Goal: Task Accomplishment & Management: Complete application form

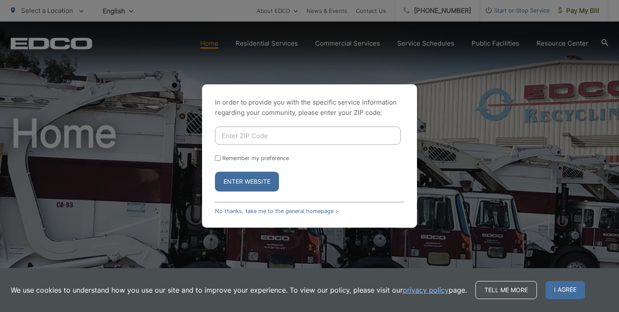
click at [272, 137] on input "Enter ZIP Code" at bounding box center [308, 135] width 186 height 18
type input "92026"
click at [217, 160] on input "Remember my preference" at bounding box center [218, 158] width 6 height 6
checkbox input "true"
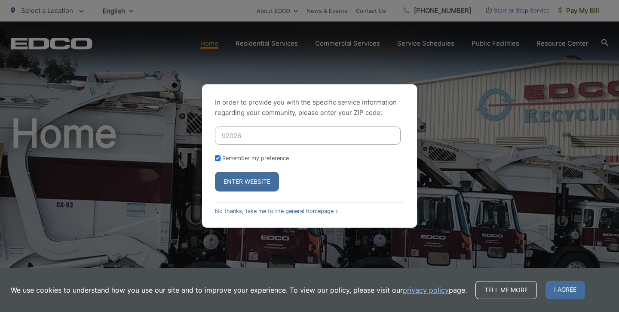
click at [245, 180] on button "Enter Website" at bounding box center [247, 182] width 64 height 20
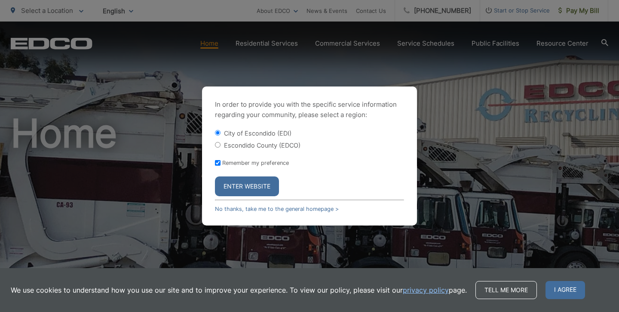
click at [217, 143] on input "Escondido County (EDCO)" at bounding box center [218, 145] width 6 height 6
radio input "true"
click at [249, 187] on button "Enter Website" at bounding box center [247, 186] width 64 height 20
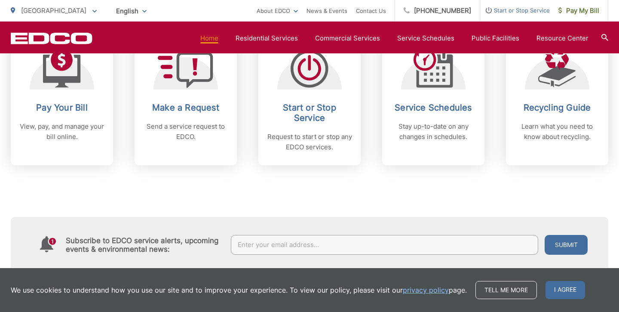
scroll to position [326, 0]
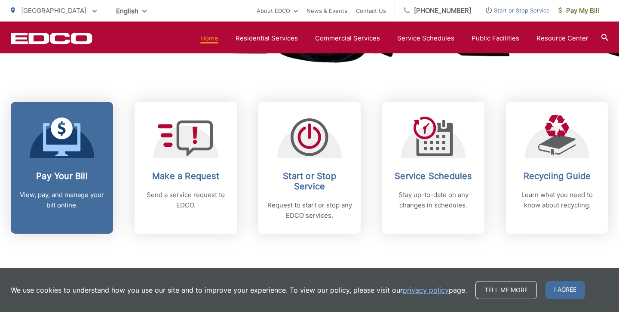
click at [65, 173] on h2 "Pay Your Bill" at bounding box center [61, 176] width 85 height 10
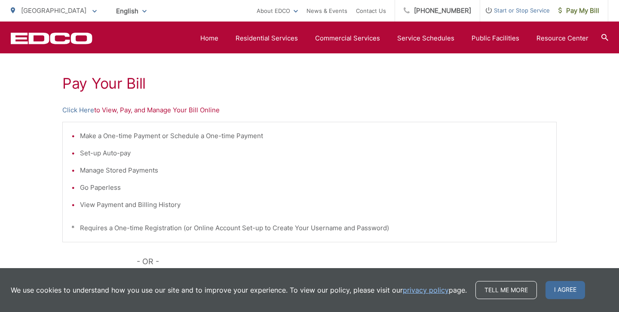
scroll to position [146, 0]
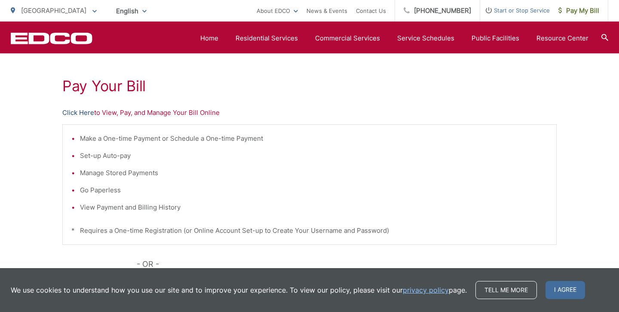
click at [82, 113] on link "Click Here" at bounding box center [78, 112] width 32 height 10
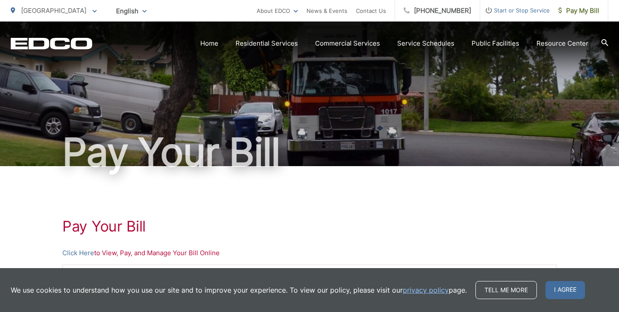
scroll to position [0, 0]
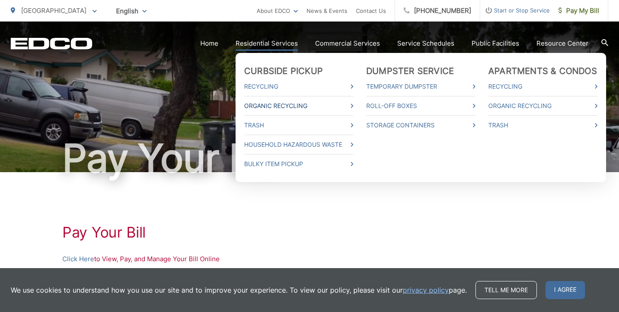
click at [271, 102] on link "Organic Recycling" at bounding box center [298, 106] width 109 height 10
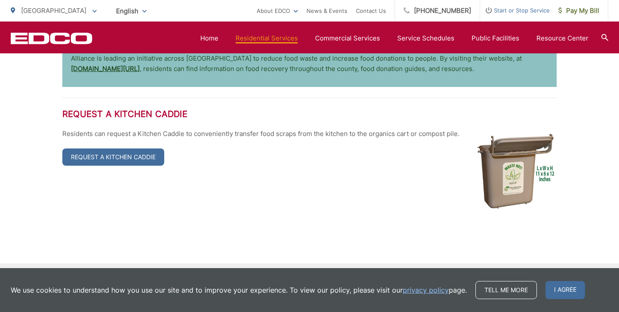
scroll to position [1666, 0]
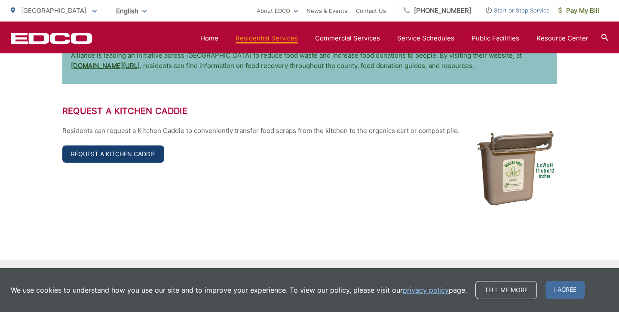
click at [135, 145] on link "Request a Kitchen Caddie" at bounding box center [113, 153] width 102 height 17
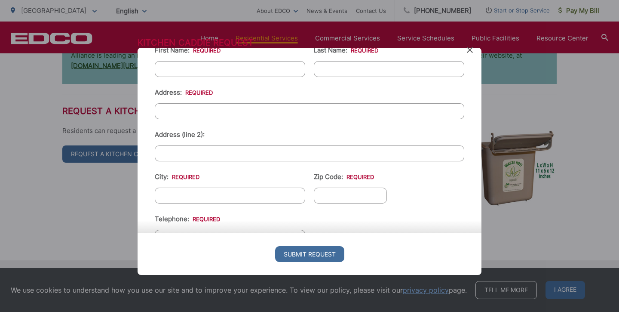
scroll to position [0, 0]
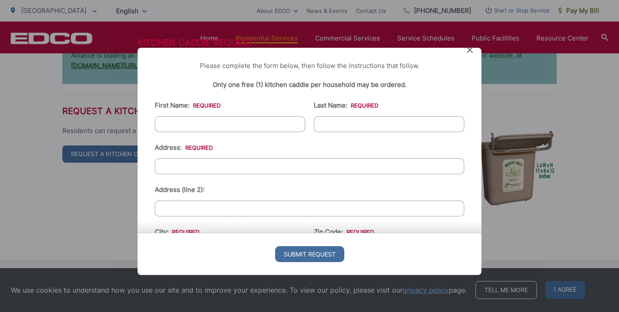
click at [471, 49] on icon at bounding box center [470, 50] width 6 height 6
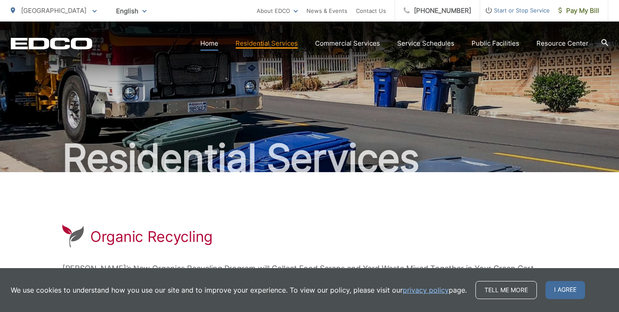
click at [218, 43] on link "Home" at bounding box center [209, 43] width 18 height 10
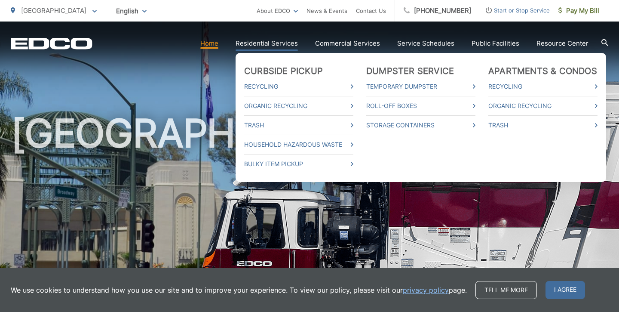
click at [289, 40] on link "Residential Services" at bounding box center [267, 43] width 62 height 10
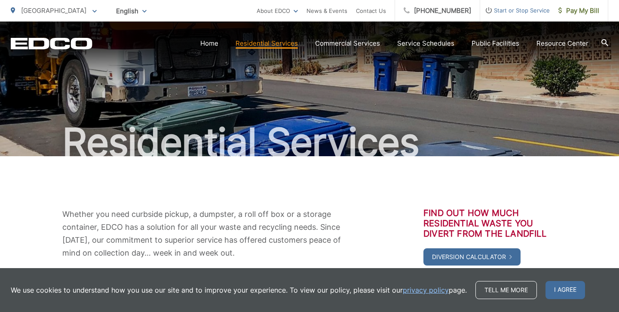
scroll to position [28, 0]
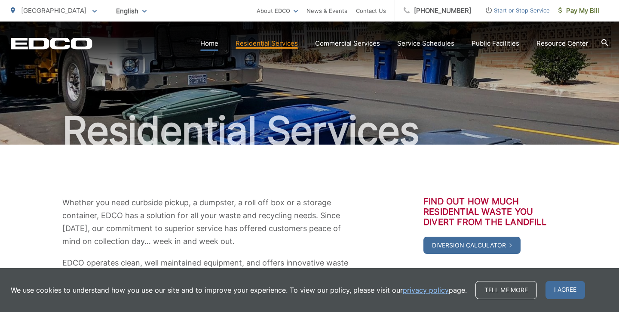
click at [214, 43] on link "Home" at bounding box center [209, 43] width 18 height 10
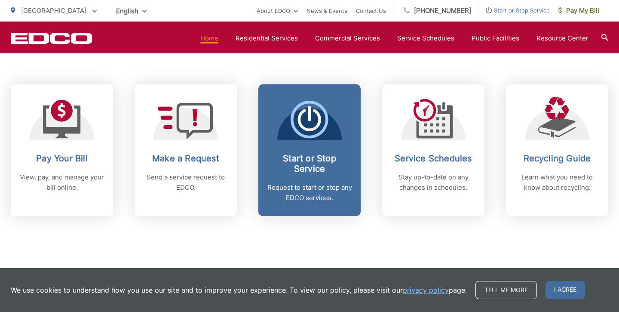
scroll to position [344, 0]
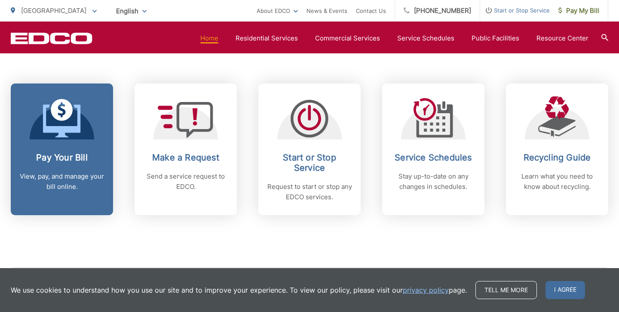
click at [52, 181] on p "View, pay, and manage your bill online." at bounding box center [61, 181] width 85 height 21
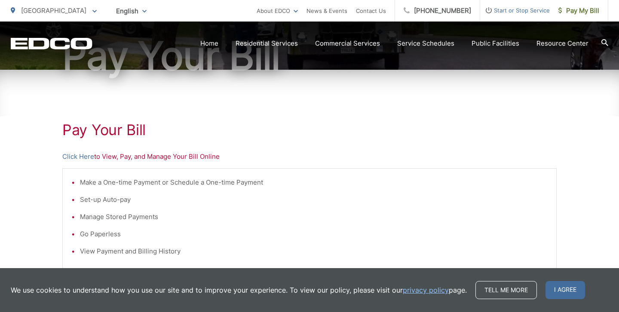
scroll to position [139, 0]
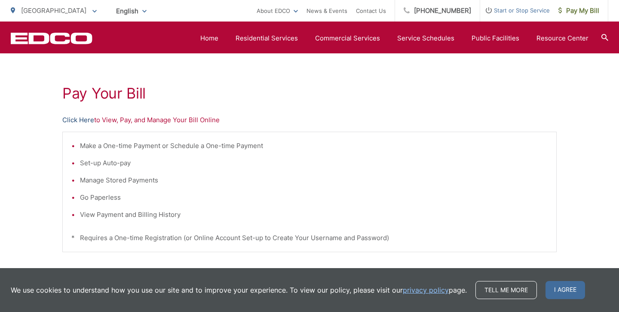
click at [86, 118] on link "Click Here" at bounding box center [78, 120] width 32 height 10
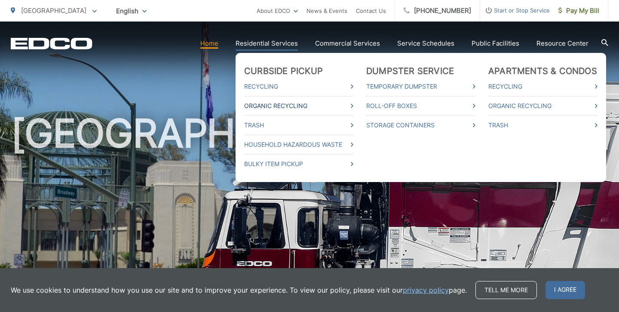
click at [285, 104] on link "Organic Recycling" at bounding box center [298, 106] width 109 height 10
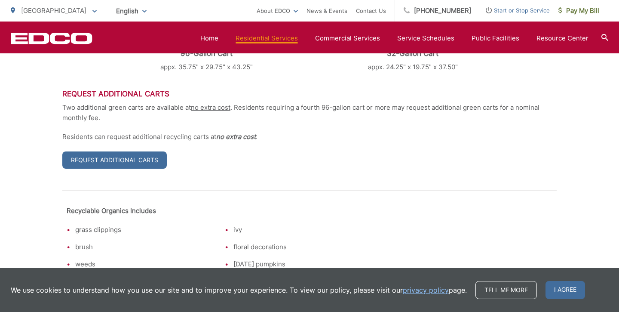
scroll to position [427, 0]
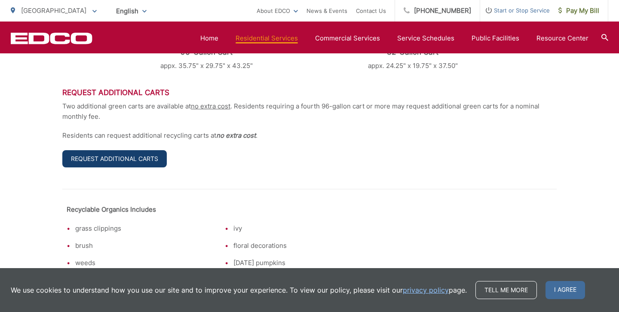
click at [121, 156] on link "Request Additional Carts" at bounding box center [114, 158] width 104 height 17
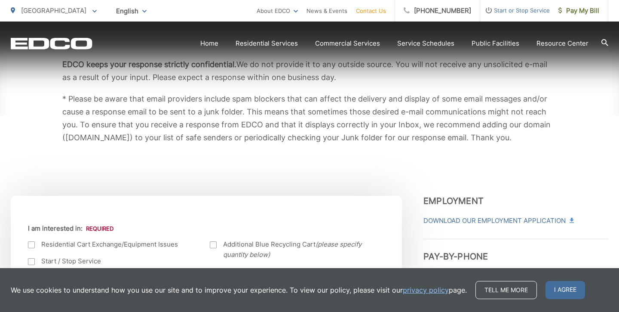
scroll to position [167, 0]
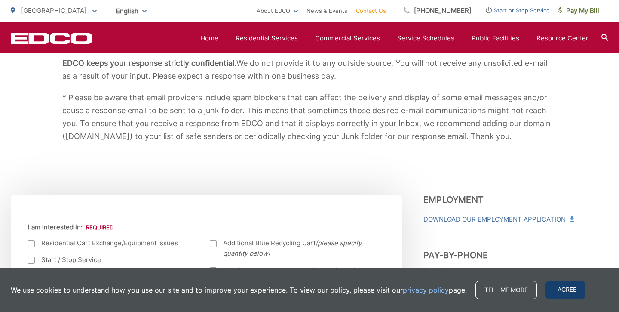
click at [566, 291] on span "I agree" at bounding box center [566, 290] width 40 height 18
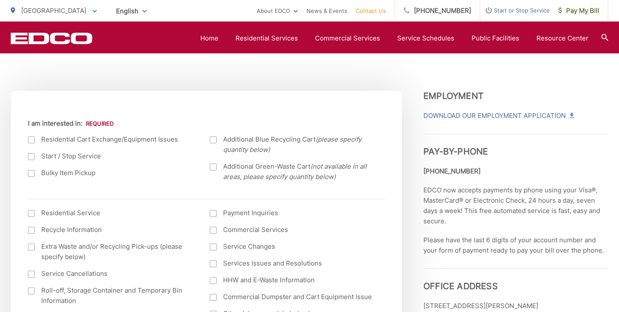
scroll to position [278, 0]
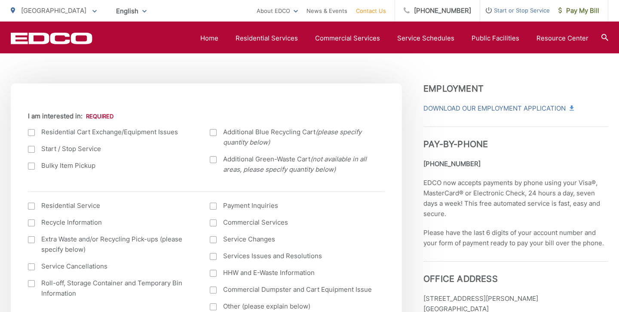
click at [213, 158] on div at bounding box center [213, 159] width 7 height 7
click at [0, 0] on input "Additional Green-Waste Cart (not available in all areas, please specify quantit…" at bounding box center [0, 0] width 0 height 0
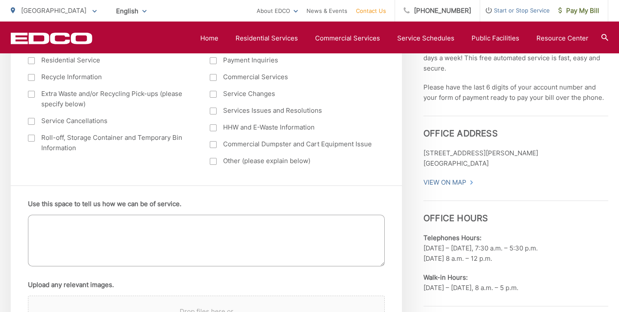
scroll to position [418, 0]
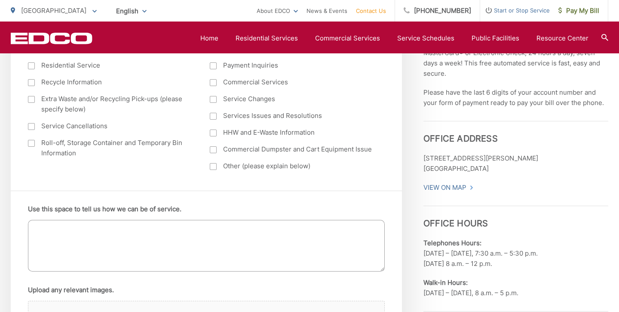
click at [106, 233] on textarea "Use this space to tell us how we can be of service." at bounding box center [206, 246] width 357 height 52
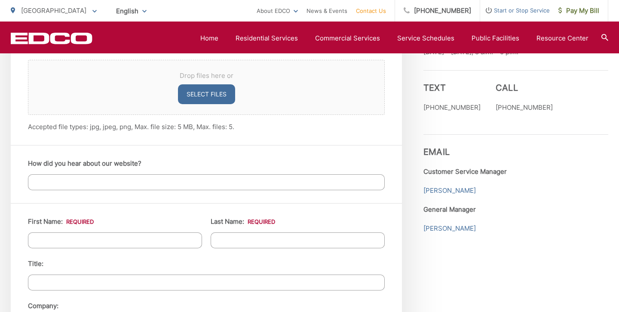
scroll to position [664, 0]
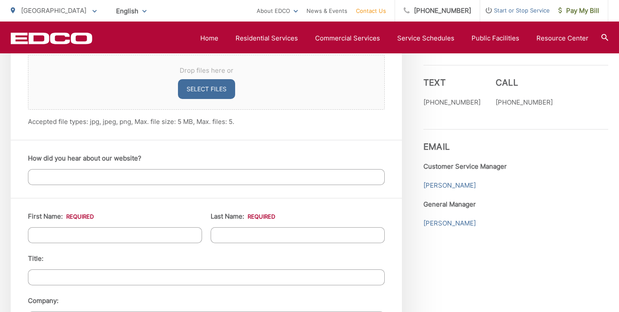
type textarea "I would like 2 more green Yard waste carts."
click at [134, 232] on input "First Name: *" at bounding box center [115, 235] width 174 height 16
type input "[PERSON_NAME]"
type input "[STREET_ADDRESS]"
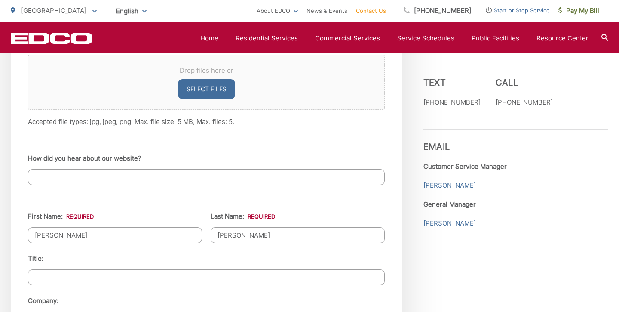
type input "Anchorage"
type input "99507"
type input "9073605150"
type input "[EMAIL_ADDRESS][DOMAIN_NAME]"
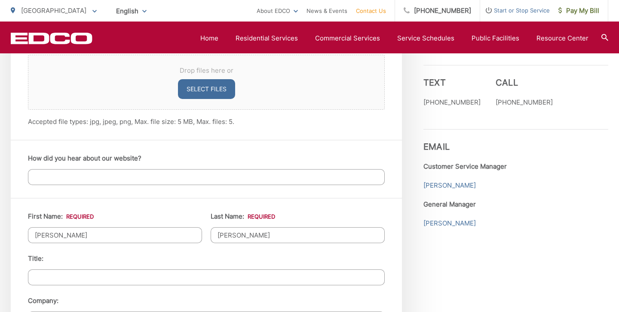
type input "[PHONE_NUMBER]"
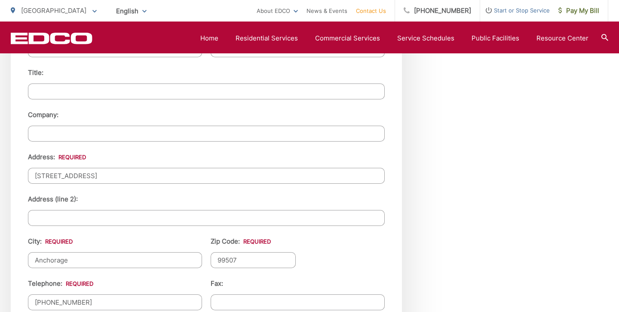
scroll to position [852, 0]
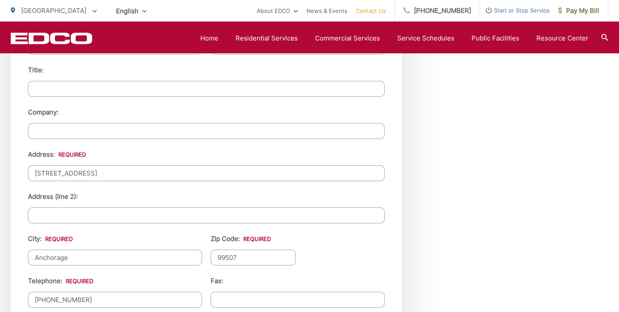
click at [109, 169] on input "[STREET_ADDRESS]" at bounding box center [206, 173] width 357 height 16
click at [109, 171] on input "[STREET_ADDRESS]" at bounding box center [206, 173] width 357 height 16
type input "25606 Jesmond Dene Rd"
click at [60, 256] on input "City: *" at bounding box center [115, 257] width 174 height 16
type input "Escondido"
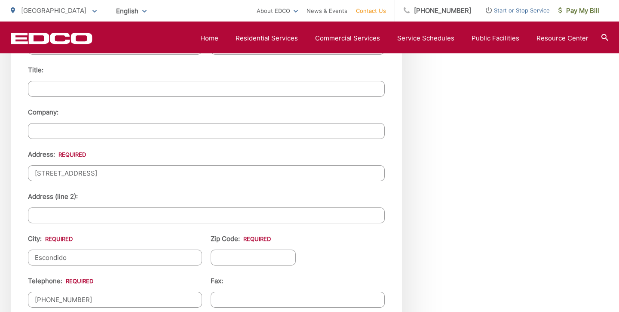
click at [237, 258] on input "Zip Code: *" at bounding box center [253, 257] width 85 height 16
type input "92026"
click at [337, 258] on ul "First Name: * Last Name: * Title: Company: Address: * 25606 Jesmond Dene Rd Add…" at bounding box center [206, 226] width 357 height 406
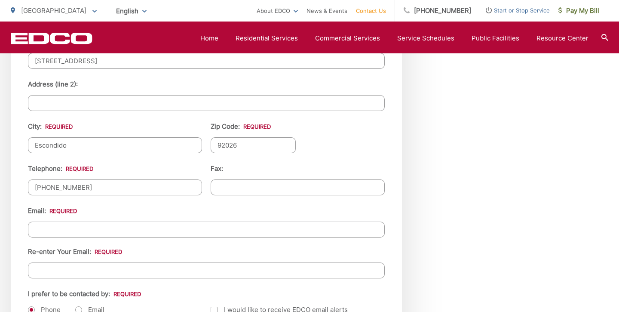
scroll to position [968, 0]
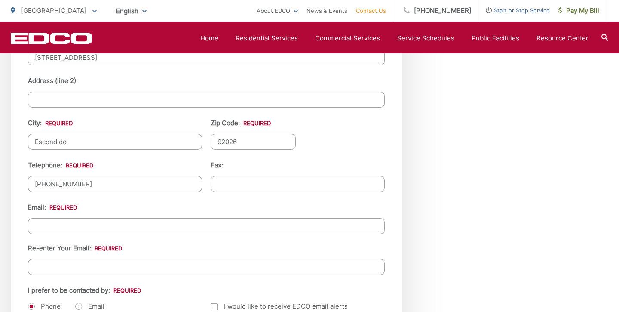
click at [261, 223] on input "Email *" at bounding box center [206, 226] width 357 height 16
type input "[EMAIL_ADDRESS][DOMAIN_NAME]"
type input "[PERSON_NAME]"
type input "9073605150"
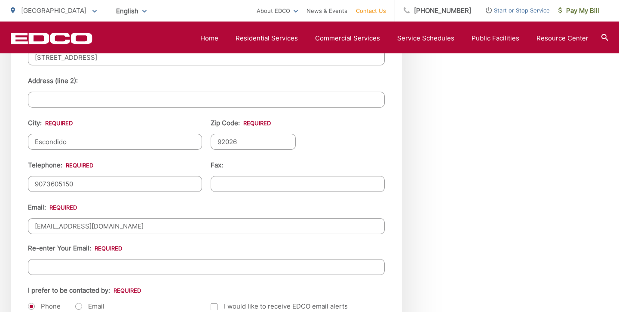
type input "[EMAIL_ADDRESS][DOMAIN_NAME]"
type input "[PHONE_NUMBER]"
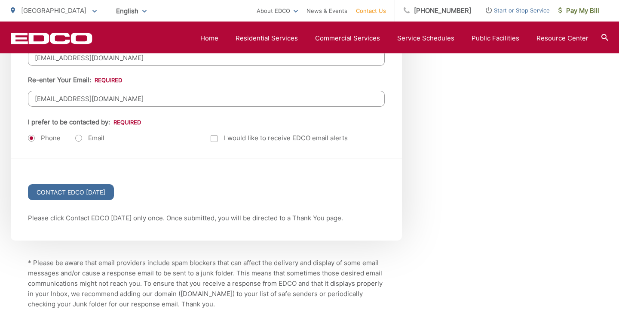
scroll to position [1137, 0]
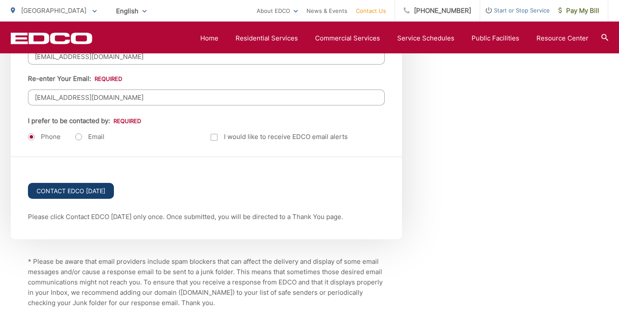
click at [72, 188] on input "Contact EDCO Today" at bounding box center [71, 191] width 86 height 16
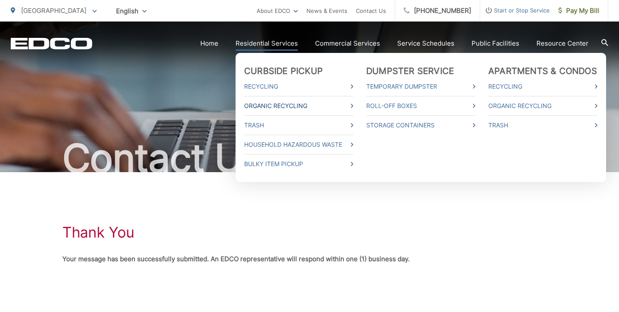
click at [303, 102] on link "Organic Recycling" at bounding box center [298, 106] width 109 height 10
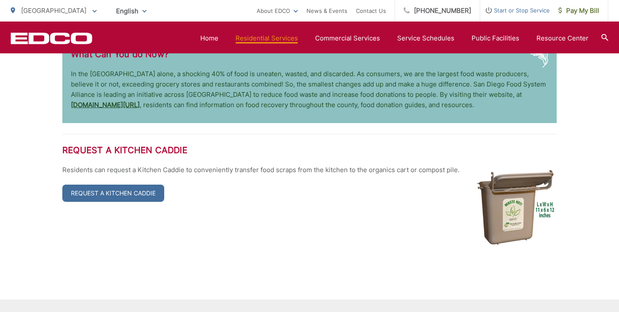
scroll to position [1631, 0]
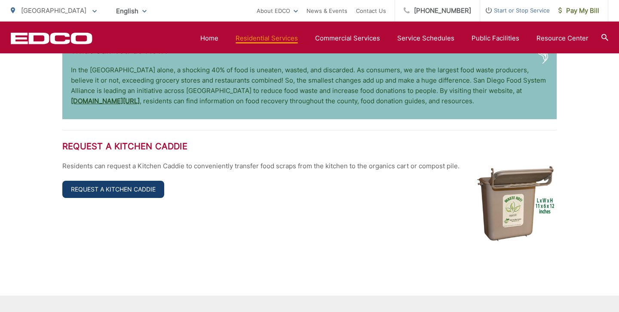
click at [135, 181] on link "Request a Kitchen Caddie" at bounding box center [113, 189] width 102 height 17
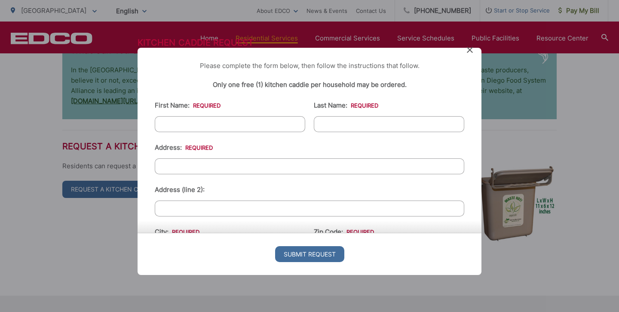
click at [245, 122] on input "First Name: *" at bounding box center [230, 124] width 150 height 16
type input "[PERSON_NAME]"
type input "[STREET_ADDRESS]"
type input "Anchorage"
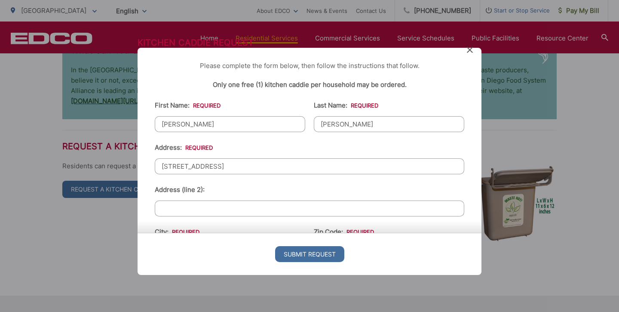
type input "99507"
type input "9073605150"
type input "[EMAIL_ADDRESS][DOMAIN_NAME]"
type input "[PHONE_NUMBER]"
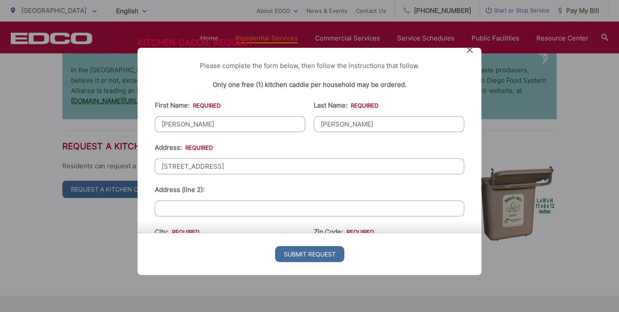
click at [240, 168] on input "[STREET_ADDRESS]" at bounding box center [310, 166] width 310 height 16
click at [213, 125] on input "First Name: *" at bounding box center [230, 124] width 150 height 16
type input "[PERSON_NAME]"
click at [343, 120] on input "Last Name: *" at bounding box center [389, 124] width 150 height 16
type input "[PERSON_NAME]"
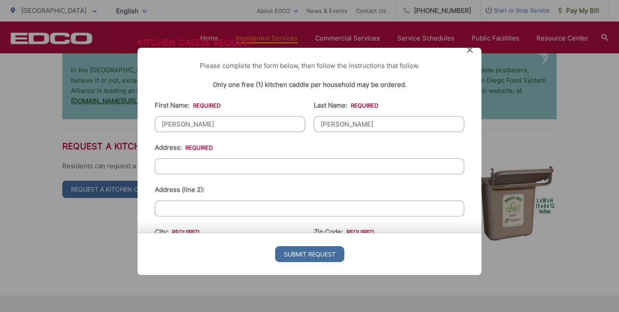
click at [230, 166] on input "Address: *" at bounding box center [310, 166] width 310 height 16
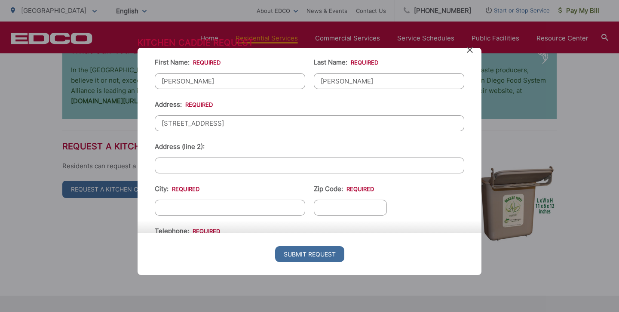
scroll to position [46, 0]
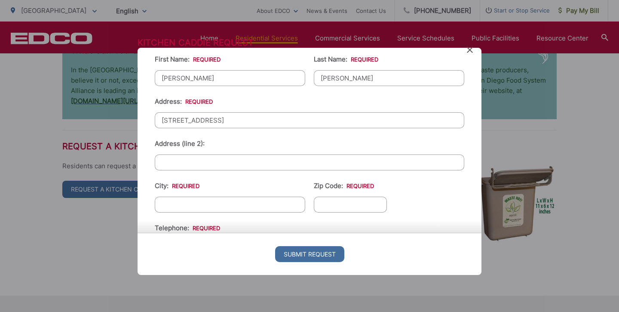
type input "[STREET_ADDRESS]"
click at [221, 206] on input "City: *" at bounding box center [230, 204] width 150 height 16
type input "Escondido"
click at [334, 204] on input "Zip Code: *" at bounding box center [350, 204] width 73 height 16
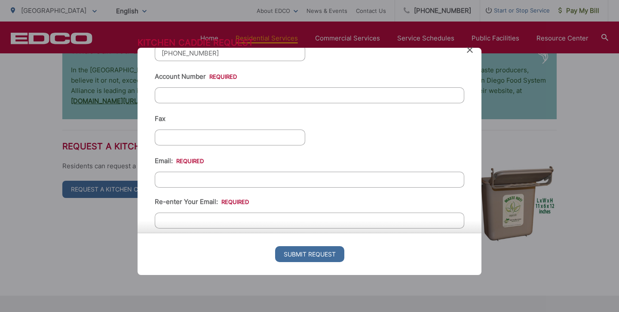
scroll to position [247, 0]
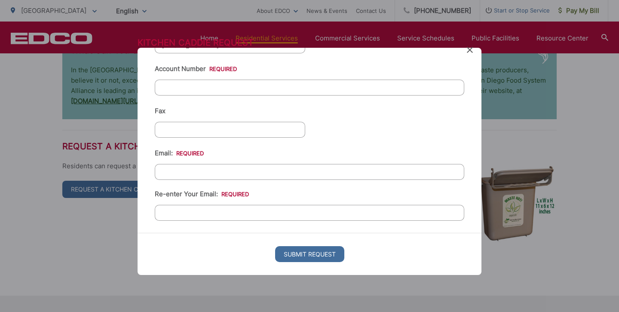
type input "92026"
click at [246, 170] on input "Email: *" at bounding box center [310, 172] width 310 height 16
type input "[EMAIL_ADDRESS][DOMAIN_NAME]"
type input "9073605150"
type input "[EMAIL_ADDRESS][DOMAIN_NAME]"
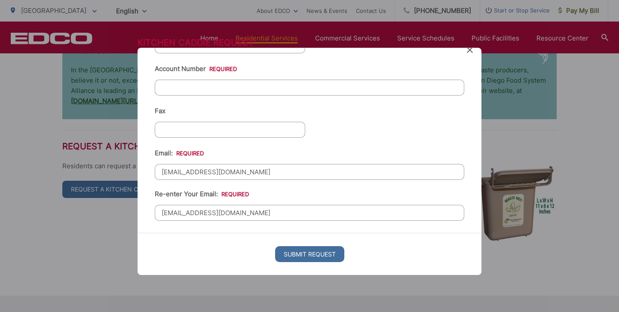
type input "[PHONE_NUMBER]"
click at [335, 151] on div "Email: [EMAIL_ADDRESS][DOMAIN_NAME] Re-enter Your Email: [EMAIL_ADDRESS][DOMAIN…" at bounding box center [310, 184] width 310 height 73
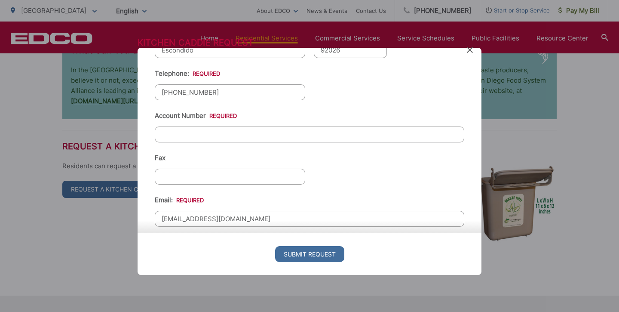
scroll to position [177, 0]
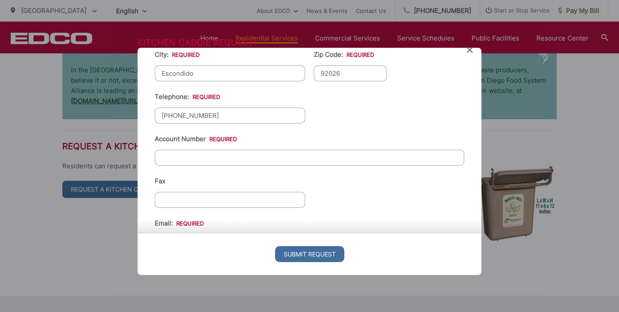
click at [272, 157] on input "Account Number *" at bounding box center [310, 158] width 310 height 16
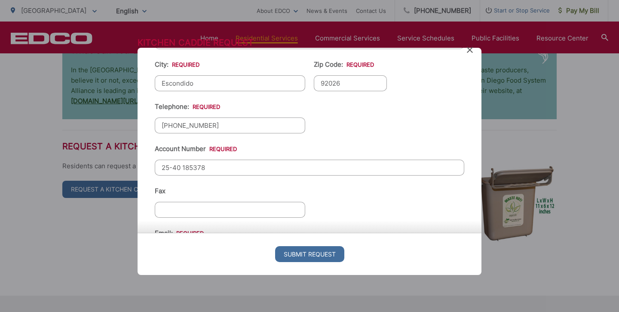
scroll to position [172, 0]
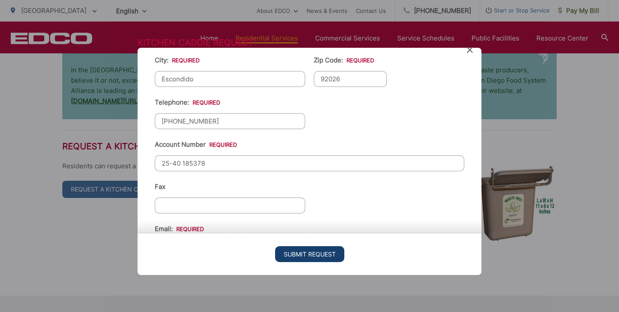
type input "25-40 185378"
click at [319, 252] on input "Submit Request" at bounding box center [309, 254] width 69 height 16
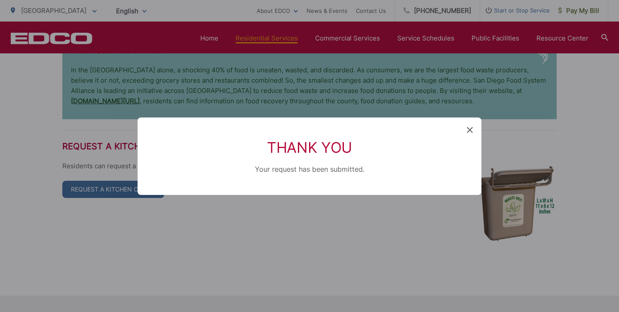
scroll to position [1705, 0]
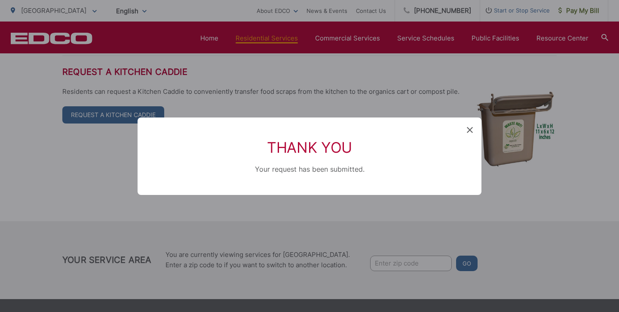
click at [471, 128] on icon at bounding box center [470, 130] width 6 height 6
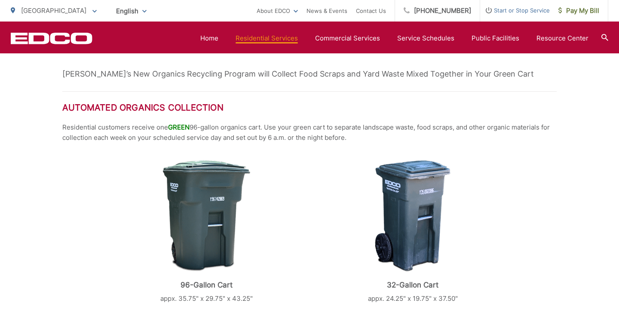
scroll to position [157, 0]
